Goal: Information Seeking & Learning: Learn about a topic

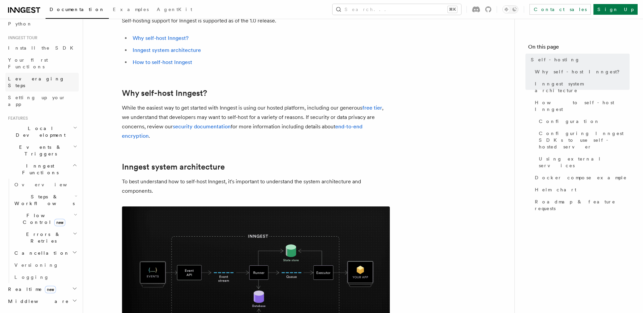
scroll to position [56, 0]
click at [41, 124] on span "Local Development" at bounding box center [39, 130] width 68 height 13
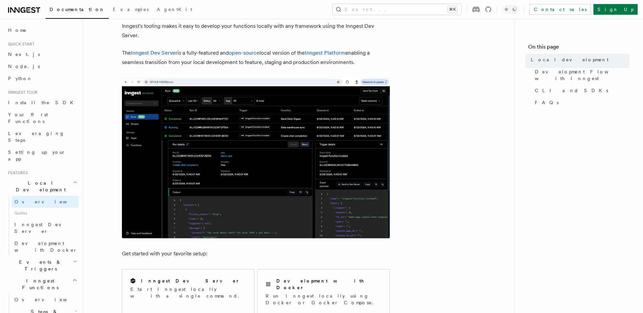
scroll to position [37, 0]
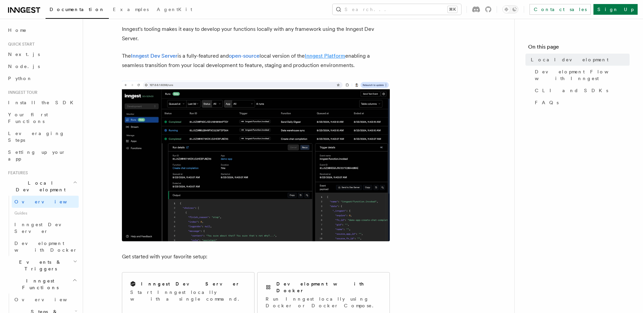
click at [333, 57] on link "Inngest Platform" at bounding box center [325, 56] width 41 height 6
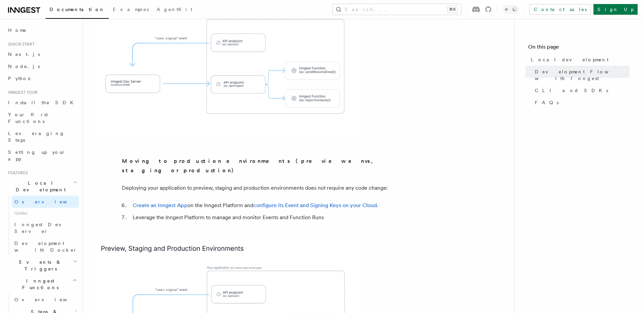
scroll to position [512, 0]
